Goal: Task Accomplishment & Management: Manage account settings

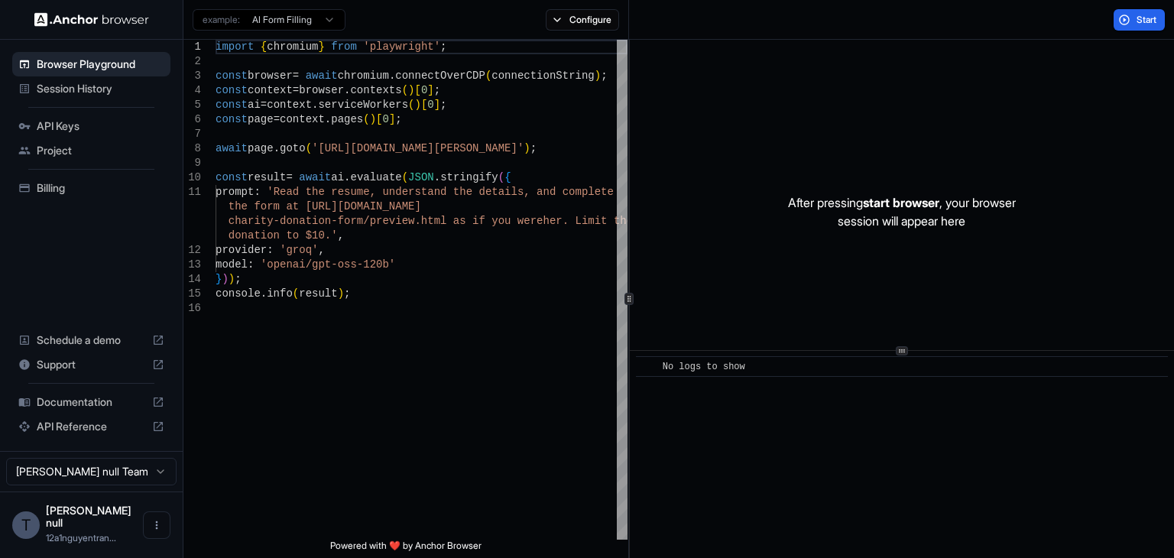
click at [73, 117] on div "API Keys" at bounding box center [91, 126] width 158 height 24
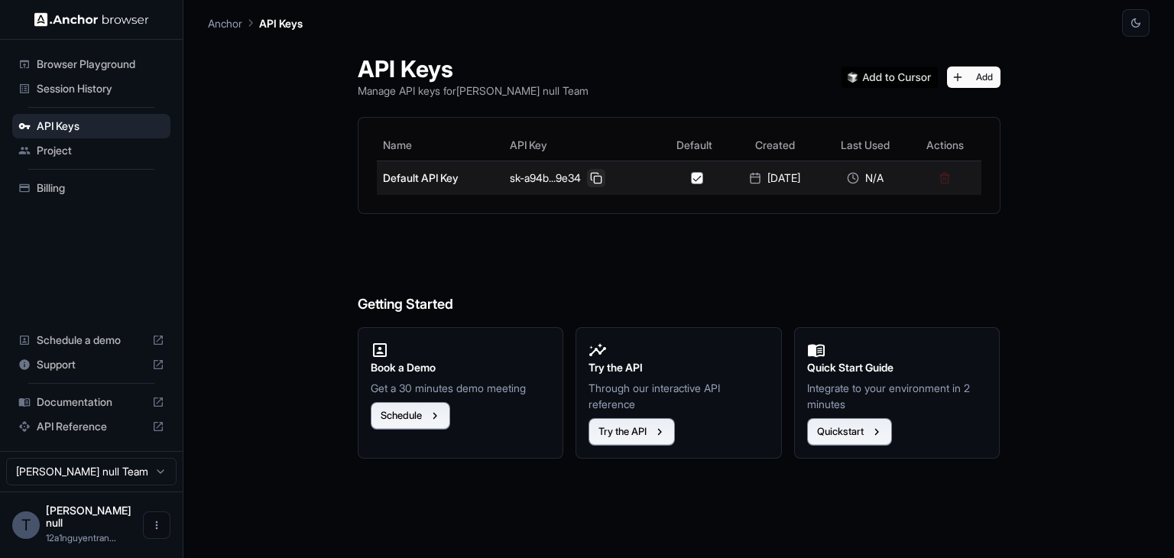
click at [587, 177] on button at bounding box center [596, 178] width 18 height 18
